Goal: Task Accomplishment & Management: Manage account settings

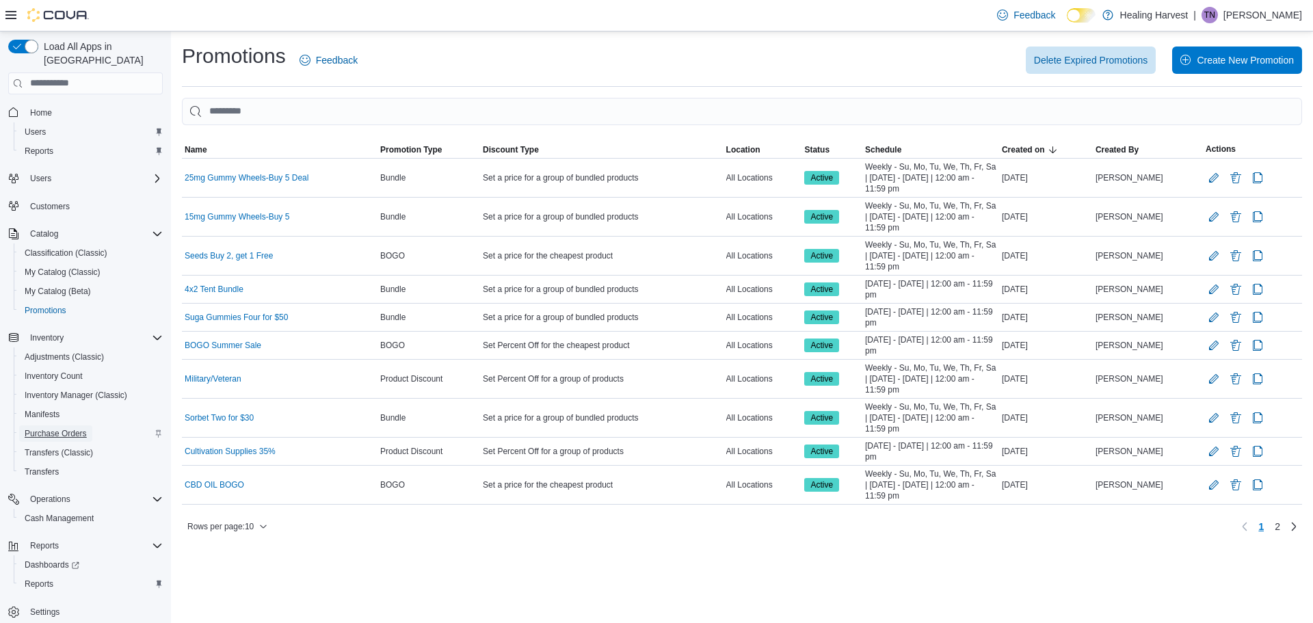
click at [58, 428] on span "Purchase Orders" at bounding box center [56, 433] width 62 height 11
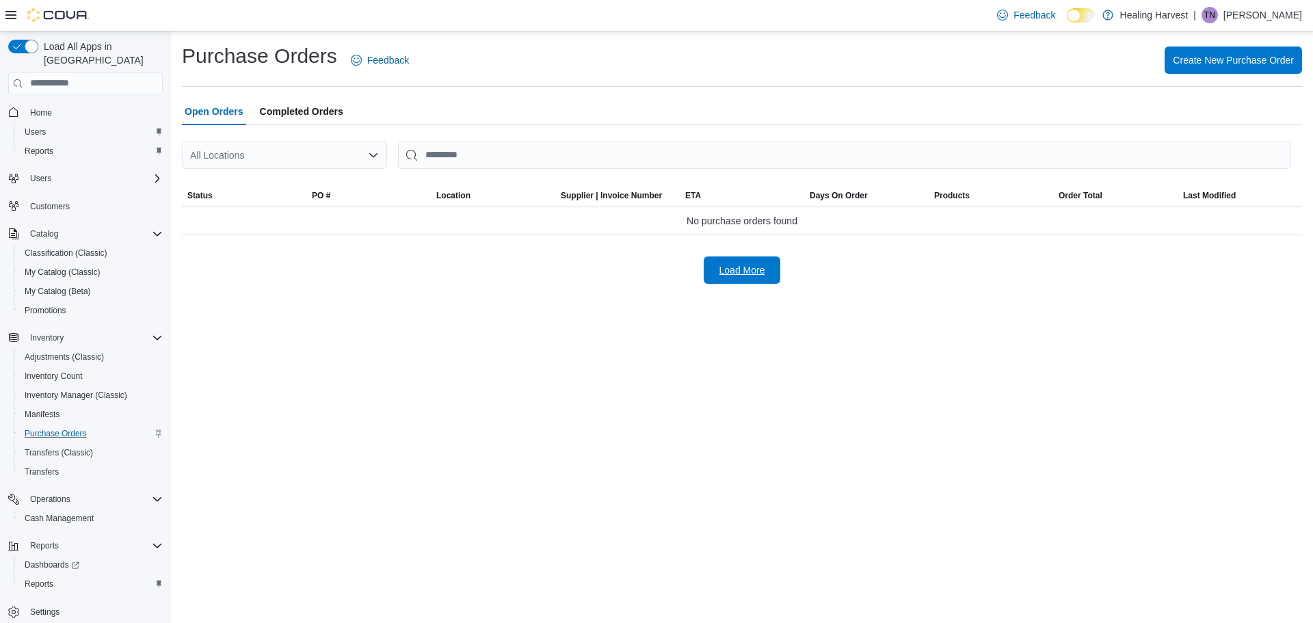
click at [730, 278] on span "Load More" at bounding box center [742, 269] width 60 height 27
click at [1234, 18] on div "| TN Tierney Newmy" at bounding box center [1247, 15] width 109 height 16
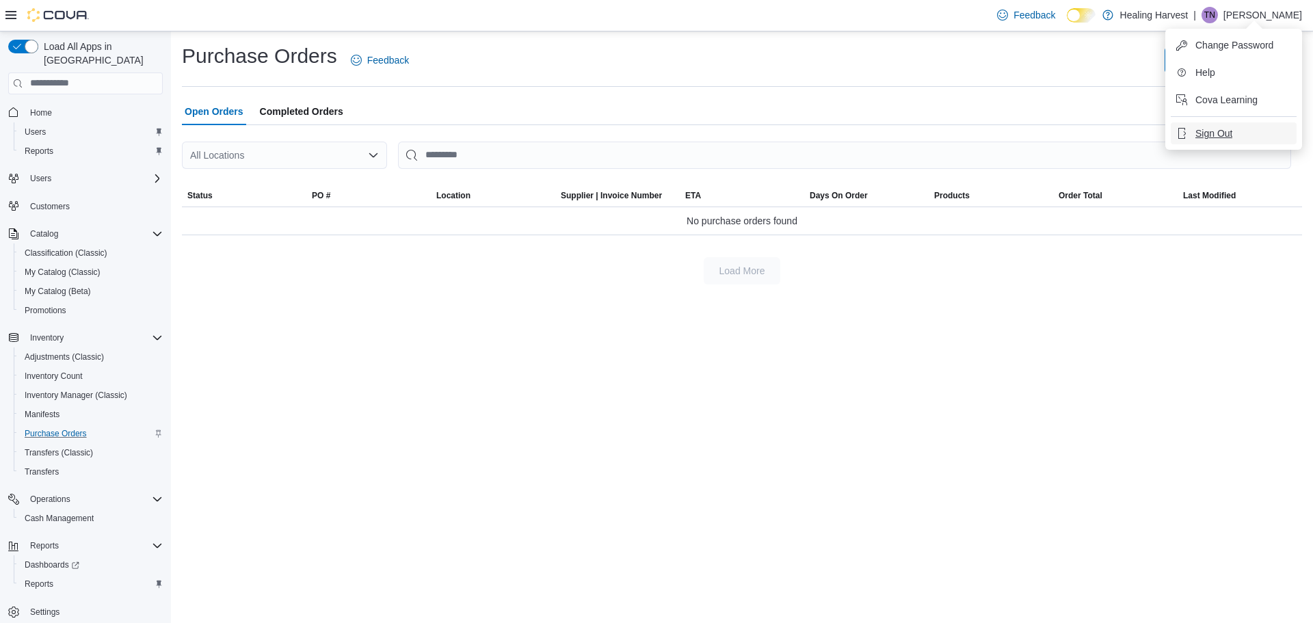
click at [1210, 136] on span "Sign Out" at bounding box center [1213, 134] width 37 height 14
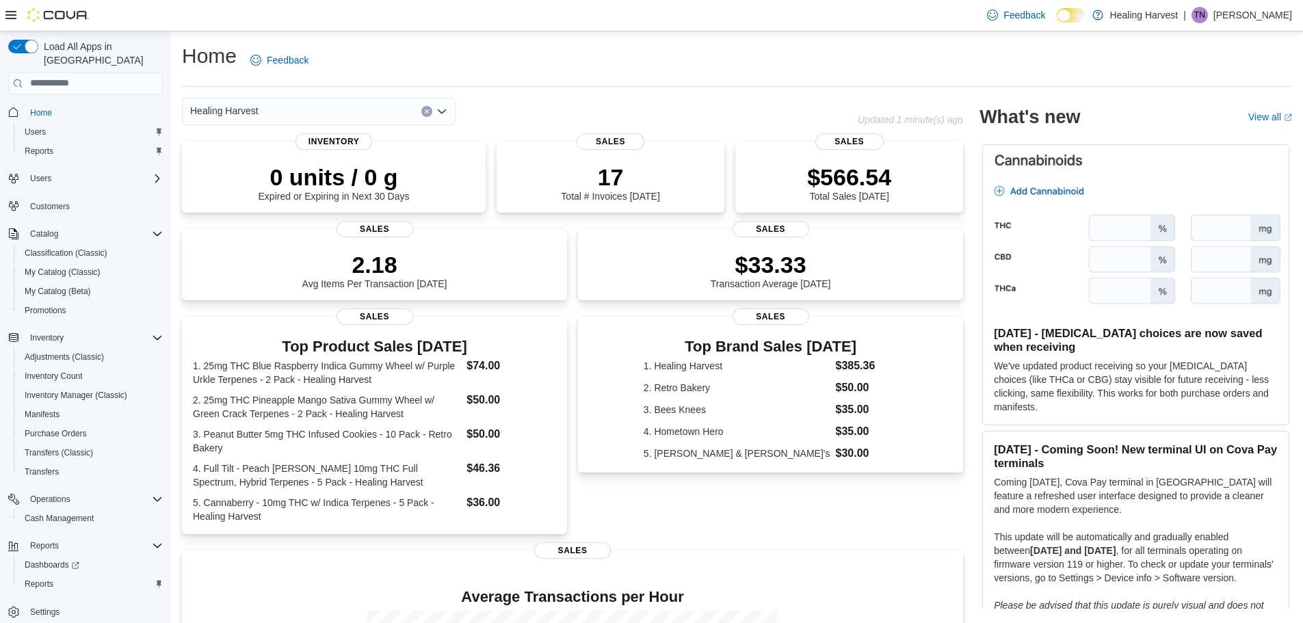
click at [1227, 14] on p "Tierney Newmy" at bounding box center [1252, 15] width 79 height 16
click at [1195, 134] on span "Sign Out" at bounding box center [1203, 134] width 37 height 14
